Goal: Information Seeking & Learning: Learn about a topic

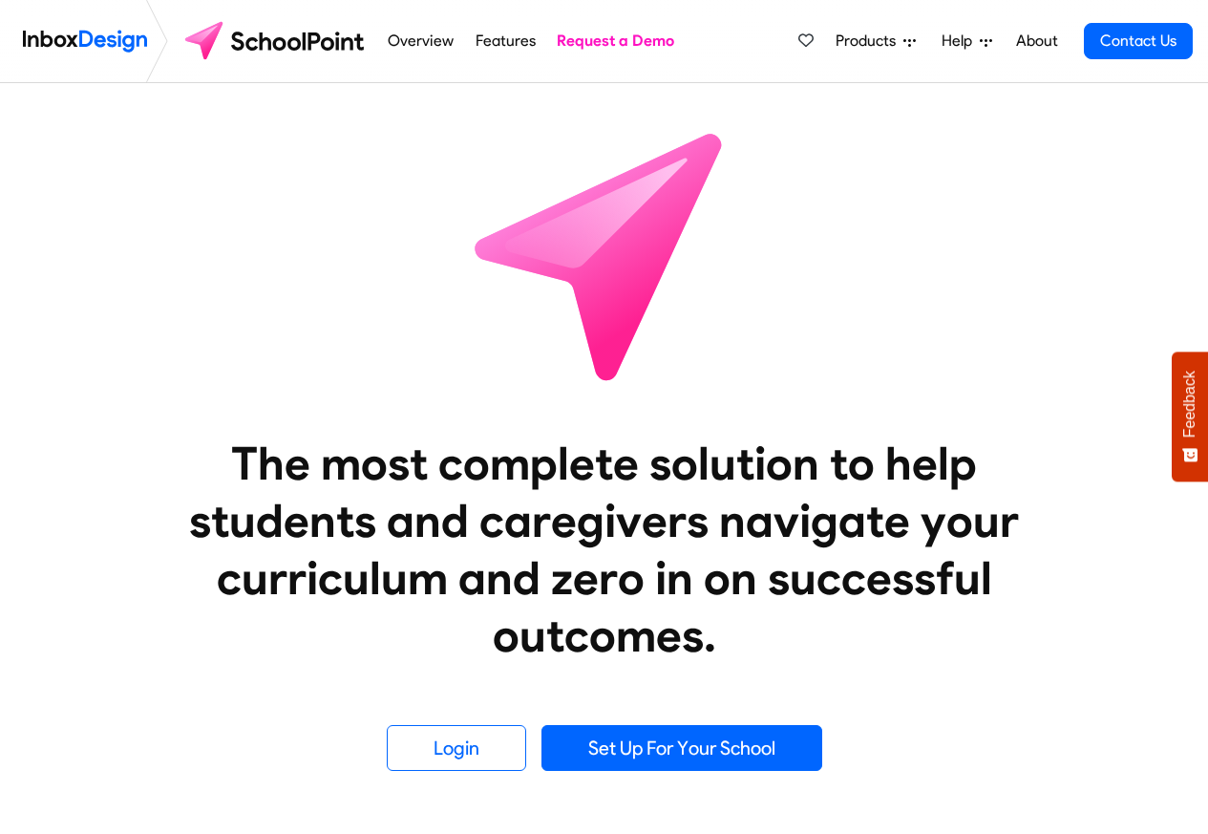
click at [1039, 39] on link "About" at bounding box center [1036, 41] width 53 height 38
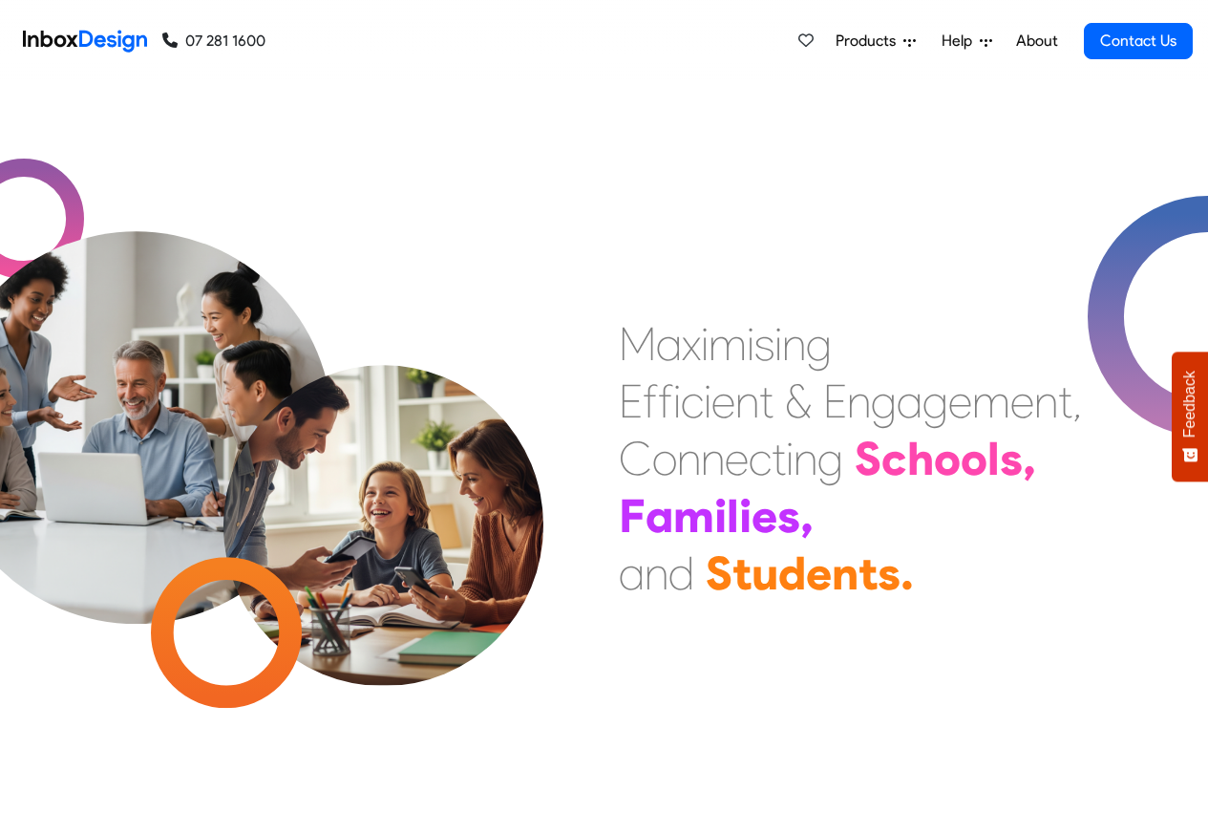
click at [1036, 42] on link "About" at bounding box center [1036, 41] width 53 height 38
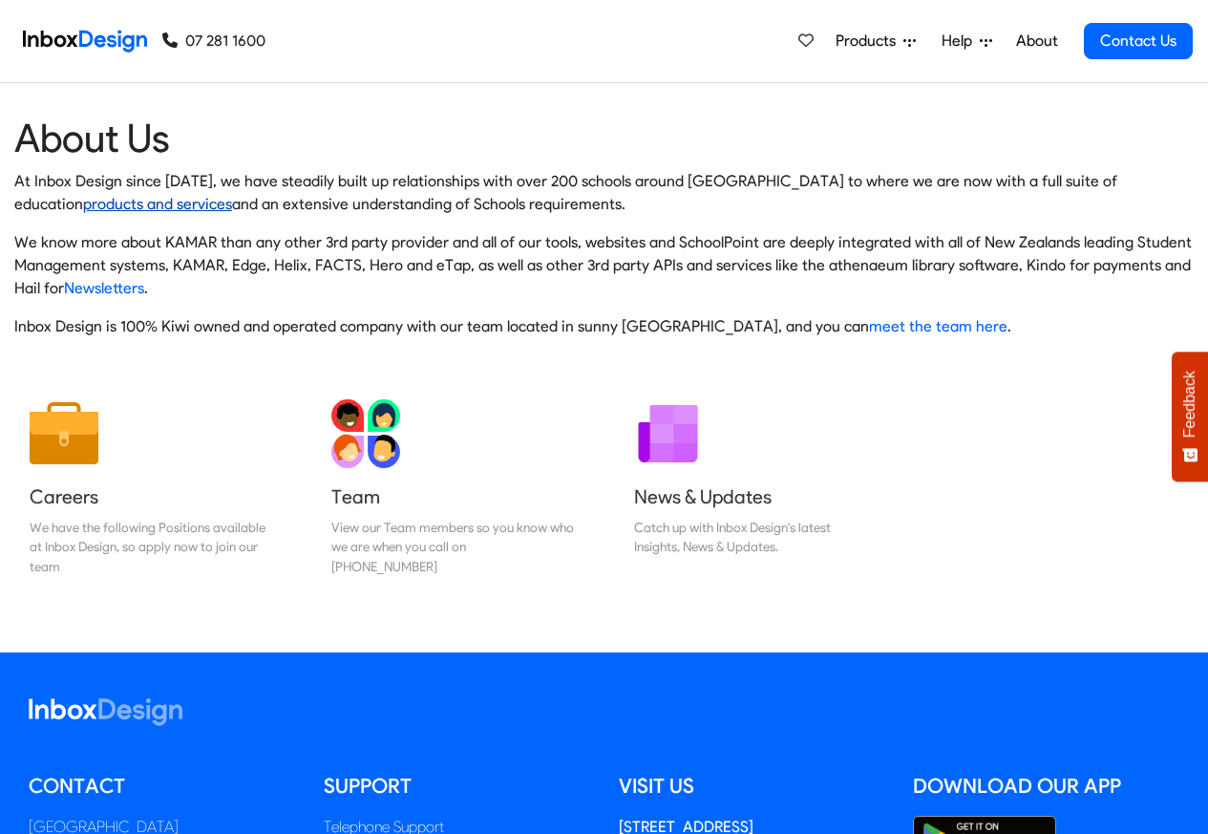
click at [232, 195] on link "products and services" at bounding box center [157, 204] width 149 height 18
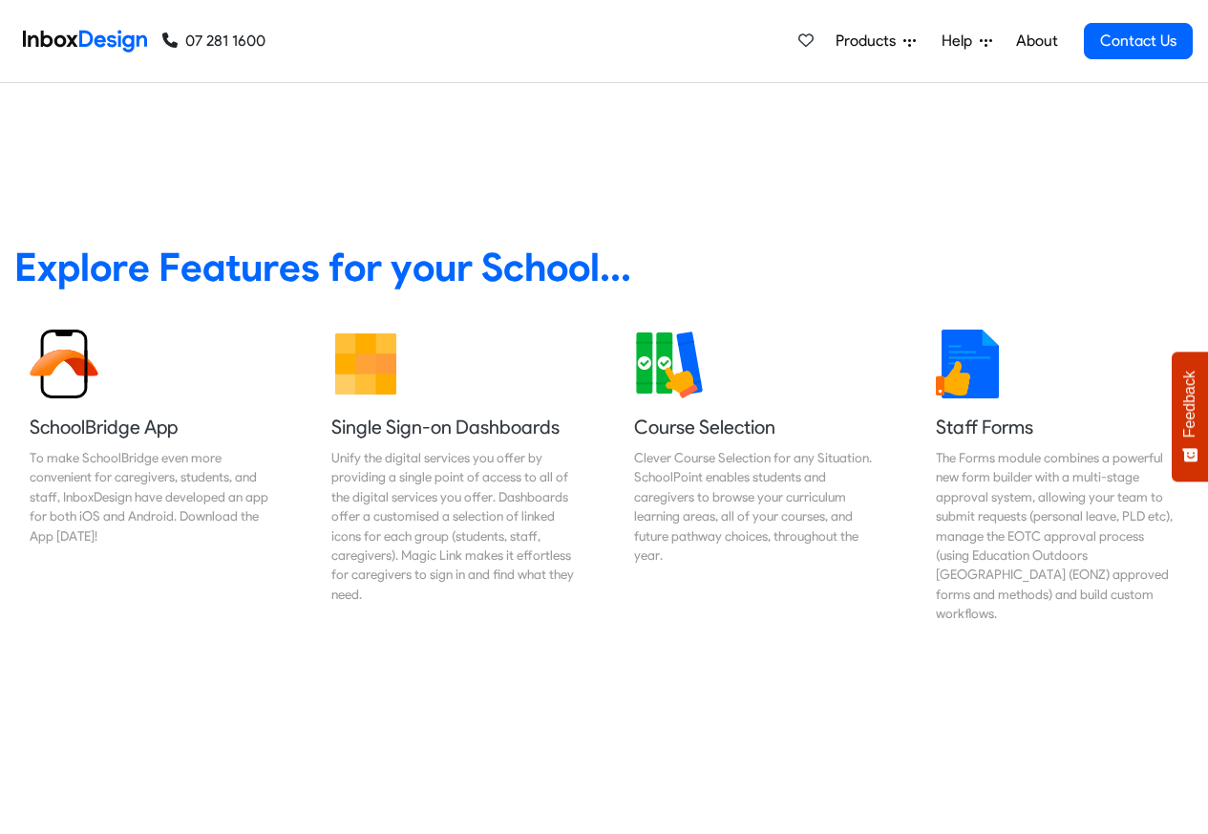
scroll to position [688, 0]
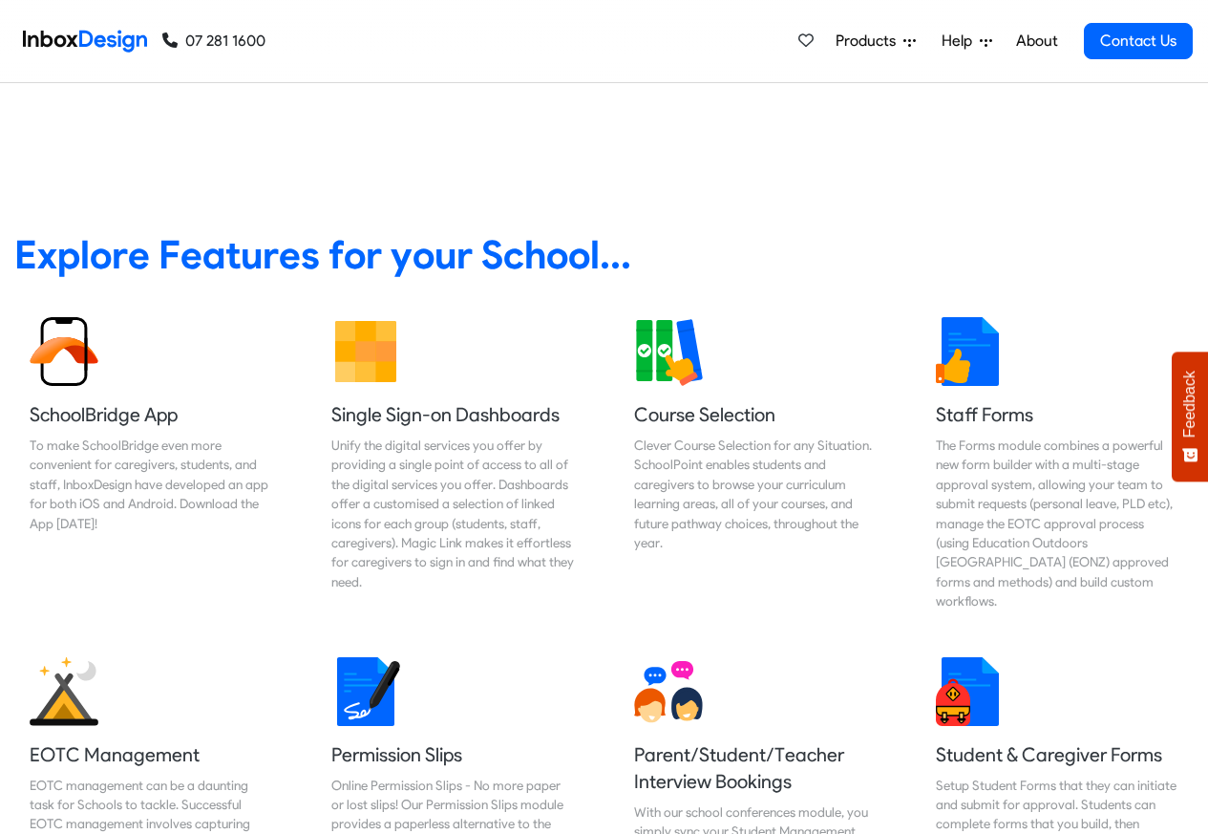
click at [1043, 42] on link "About" at bounding box center [1036, 41] width 53 height 38
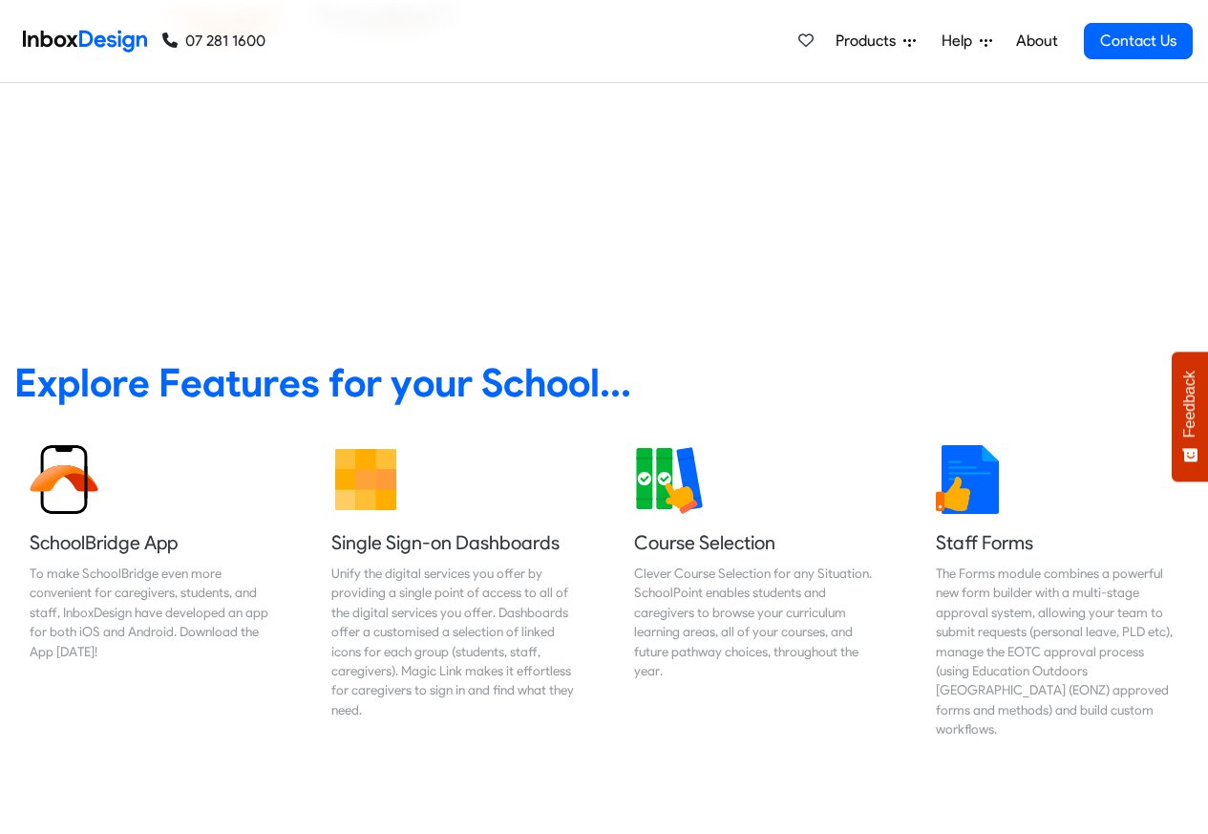
scroll to position [573, 0]
